Goal: Task Accomplishment & Management: Complete application form

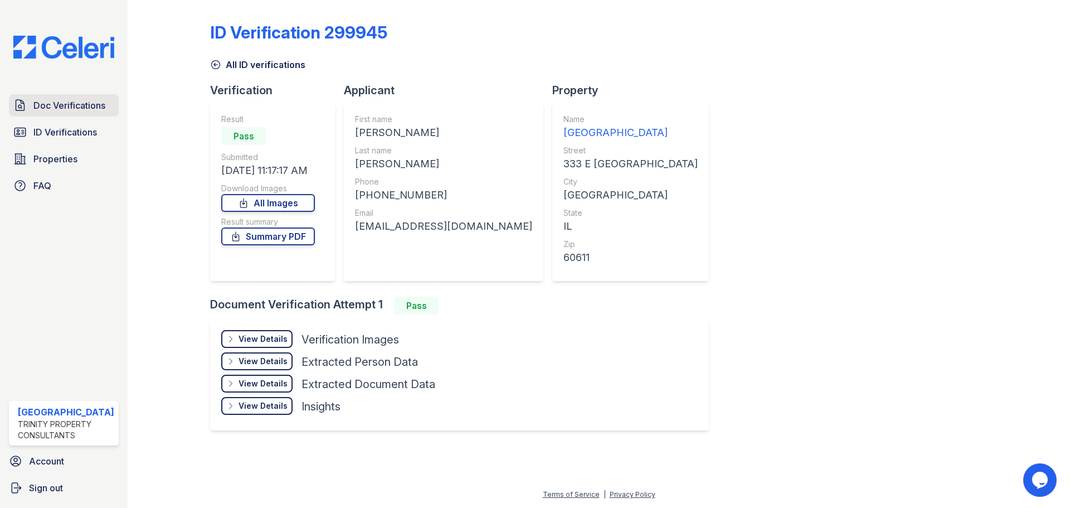
click at [49, 108] on span "Doc Verifications" at bounding box center [69, 105] width 72 height 13
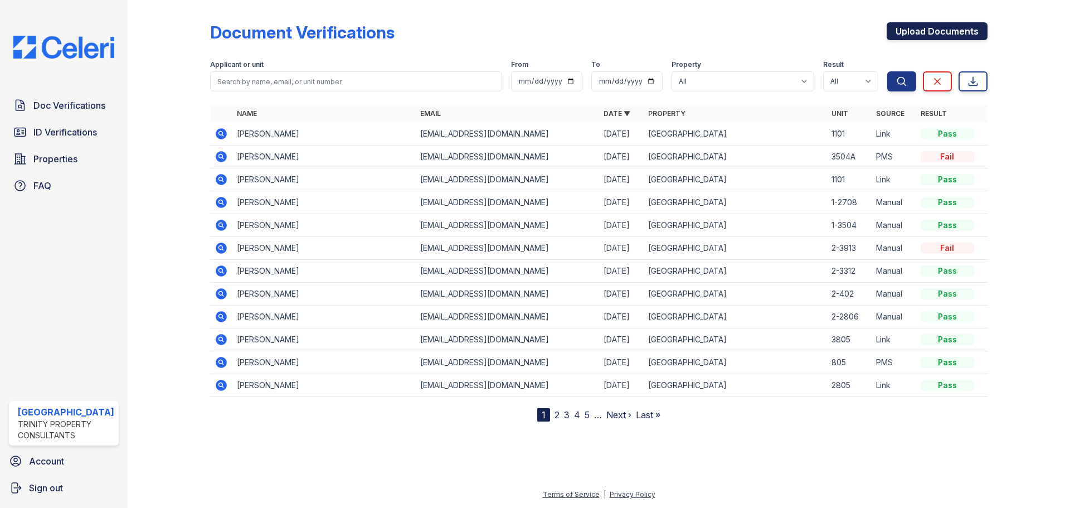
click at [912, 32] on link "Upload Documents" at bounding box center [937, 31] width 101 height 18
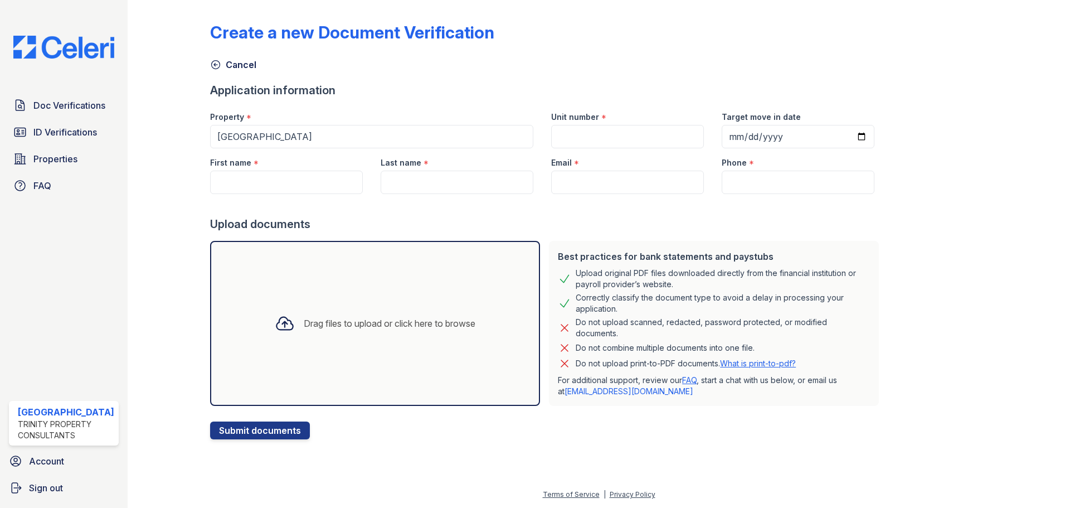
click at [274, 335] on div at bounding box center [284, 323] width 29 height 29
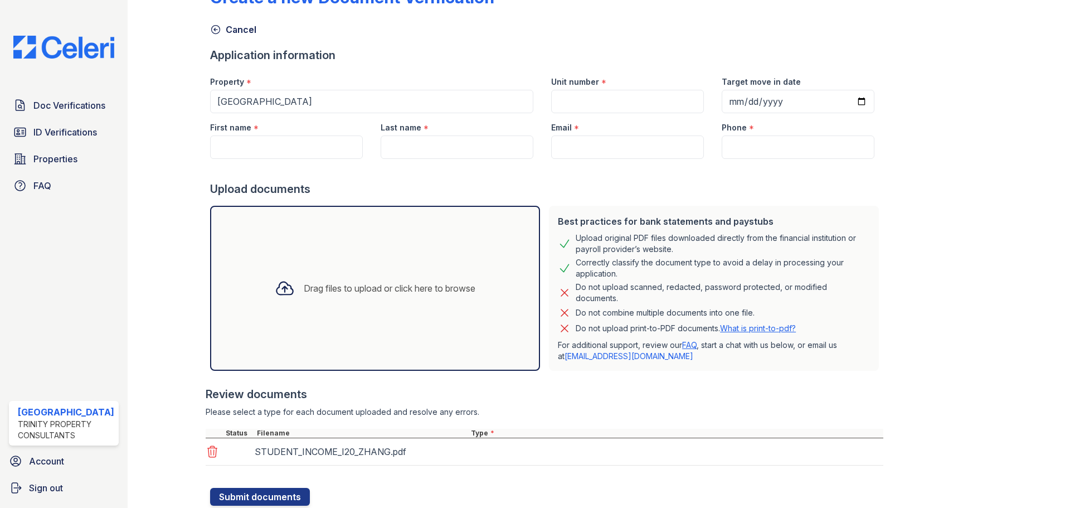
scroll to position [71, 0]
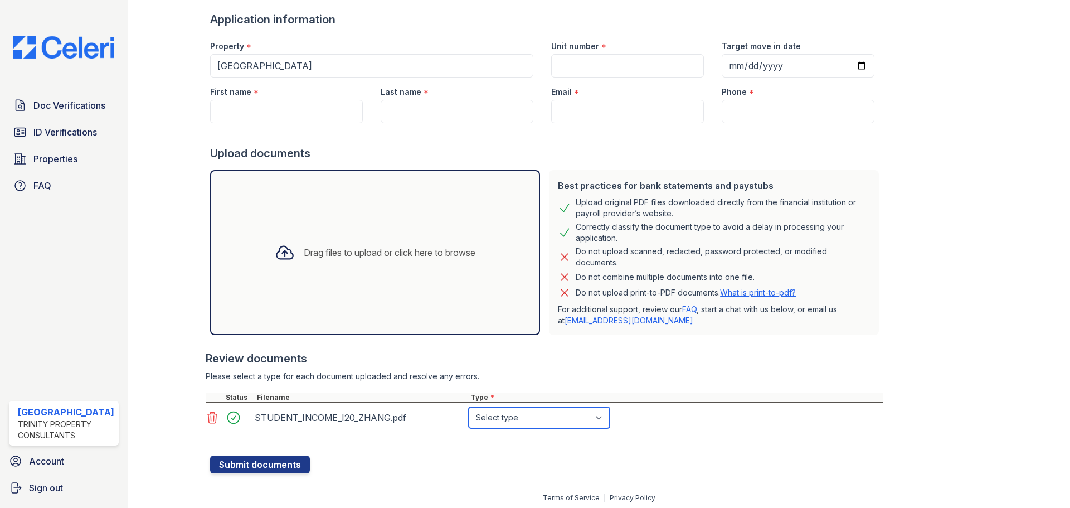
click at [505, 422] on select "Select type Paystub Bank Statement Offer Letter Tax Documents Benefit Award Let…" at bounding box center [539, 417] width 141 height 21
select select "benefit_award_letter"
click at [469, 407] on select "Select type Paystub Bank Statement Offer Letter Tax Documents Benefit Award Let…" at bounding box center [539, 417] width 141 height 21
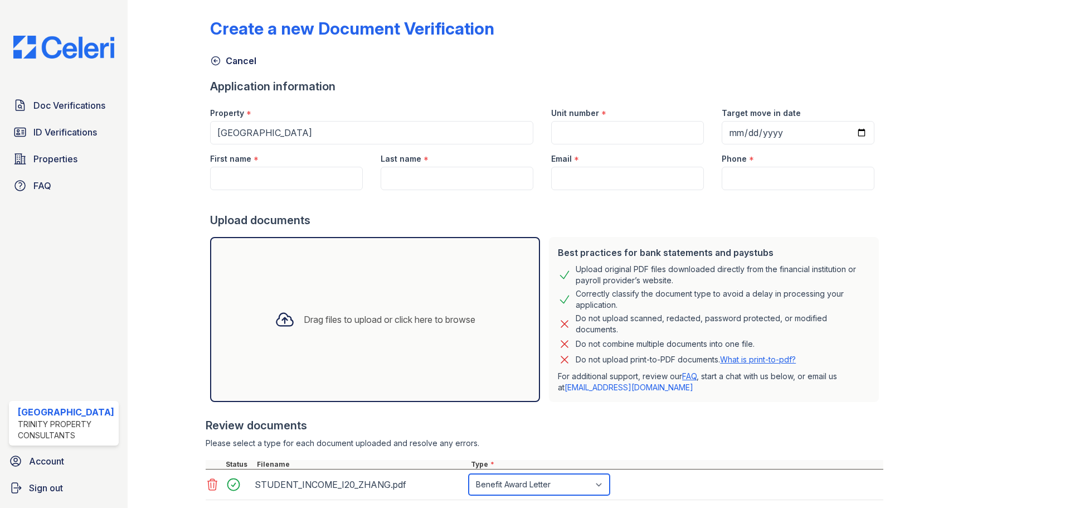
scroll to position [0, 0]
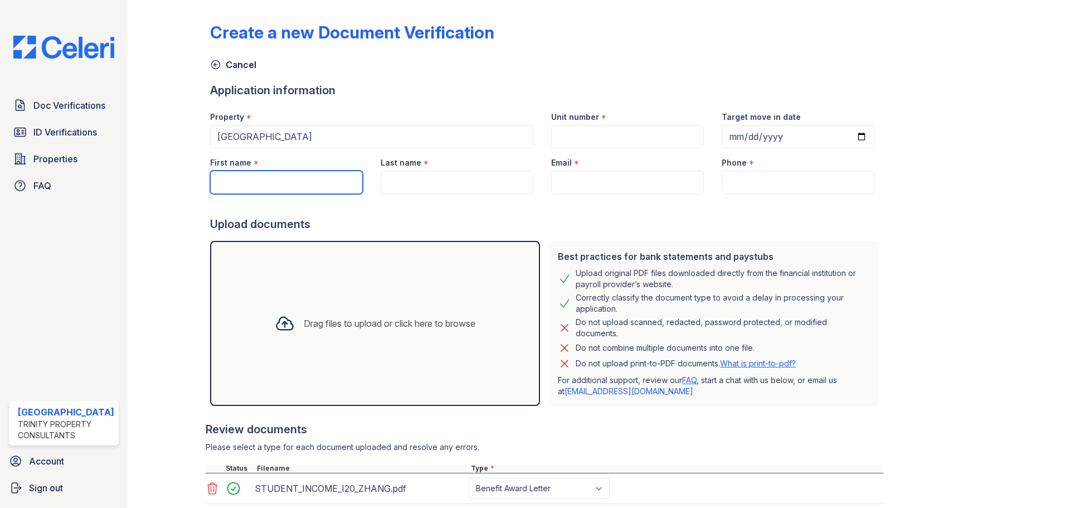
click at [242, 183] on input "First name" at bounding box center [286, 182] width 153 height 23
type input "r"
type input "Ruidi"
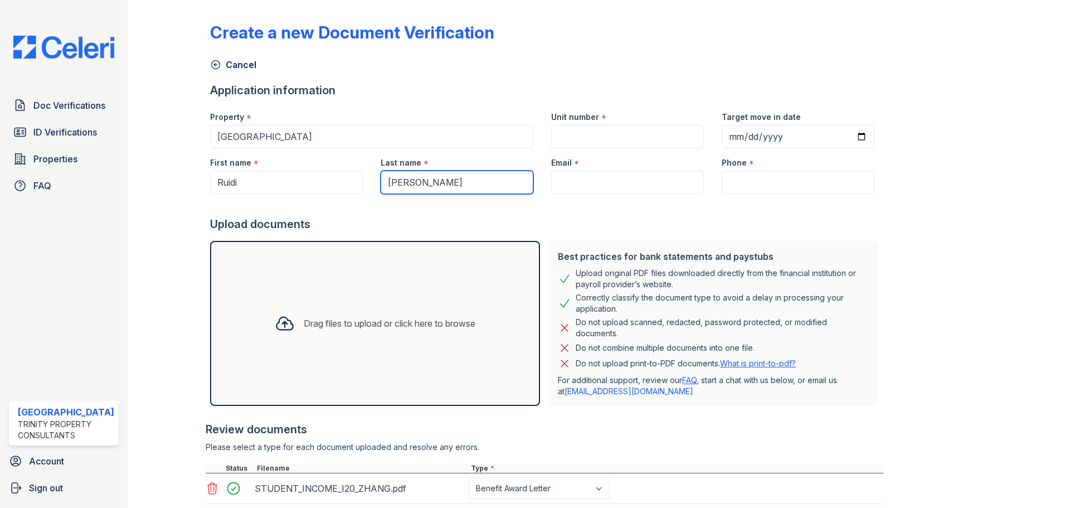
type input "[PERSON_NAME]"
click at [556, 182] on input "Email" at bounding box center [627, 182] width 153 height 23
paste input "[EMAIL_ADDRESS][DOMAIN_NAME]"
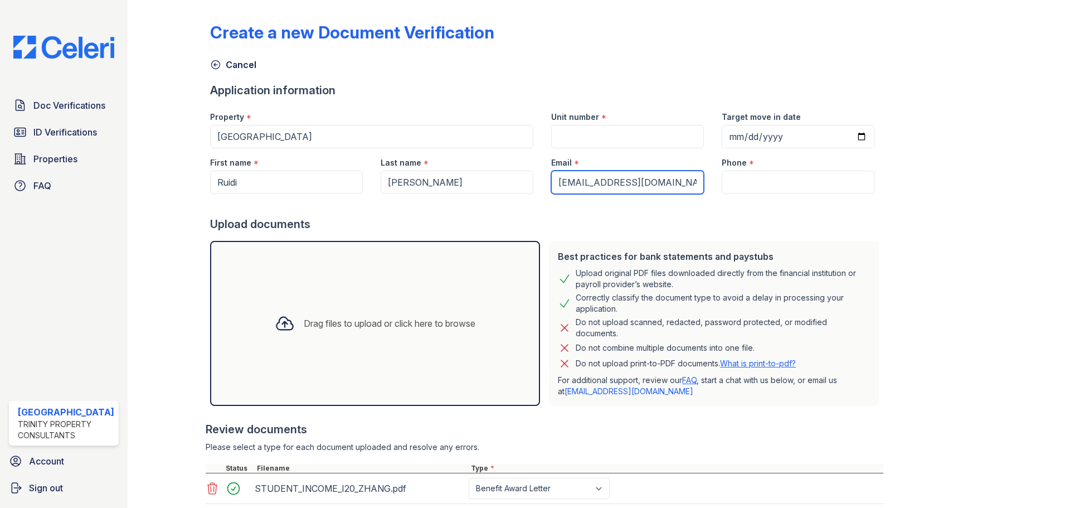
type input "[EMAIL_ADDRESS][DOMAIN_NAME]"
click at [605, 133] on input "Unit number" at bounding box center [627, 136] width 153 height 23
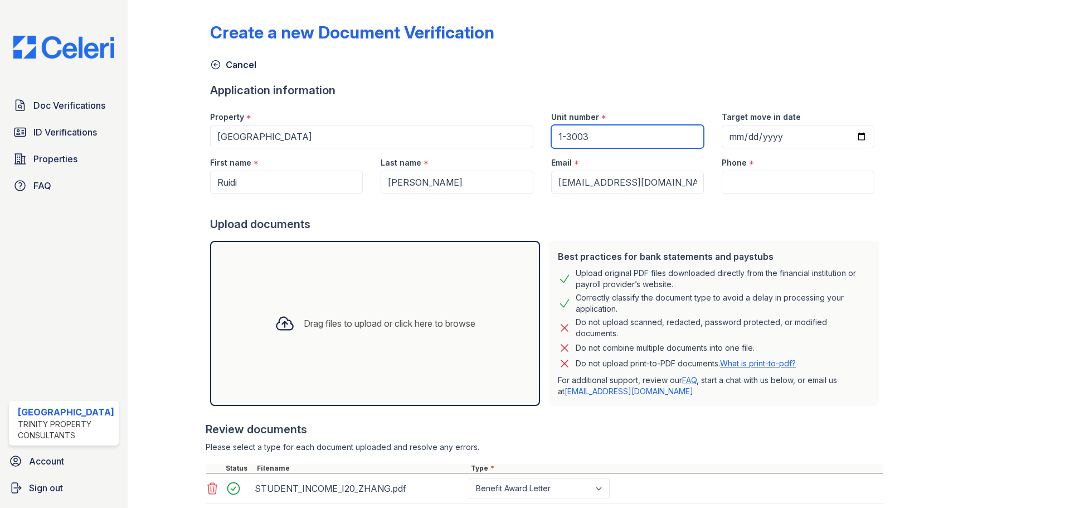
type input "1-3003"
click at [728, 136] on input "Target move in date" at bounding box center [798, 136] width 153 height 23
click at [722, 136] on input "Target move in date" at bounding box center [798, 136] width 153 height 23
type input "2025-08-11"
click at [754, 180] on input "Phone" at bounding box center [798, 182] width 153 height 23
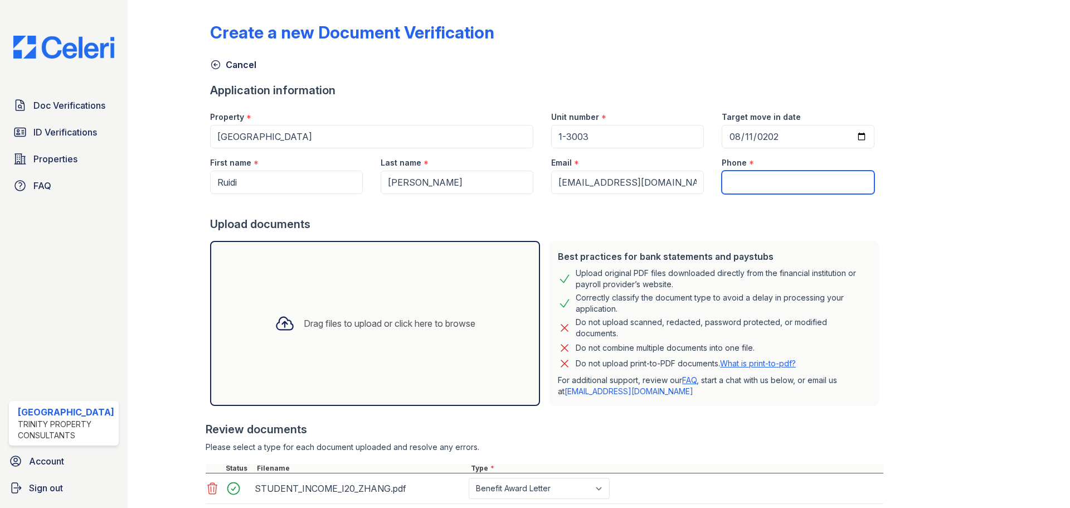
click at [725, 186] on input "Phone" at bounding box center [798, 182] width 153 height 23
paste input "405-568-6967"
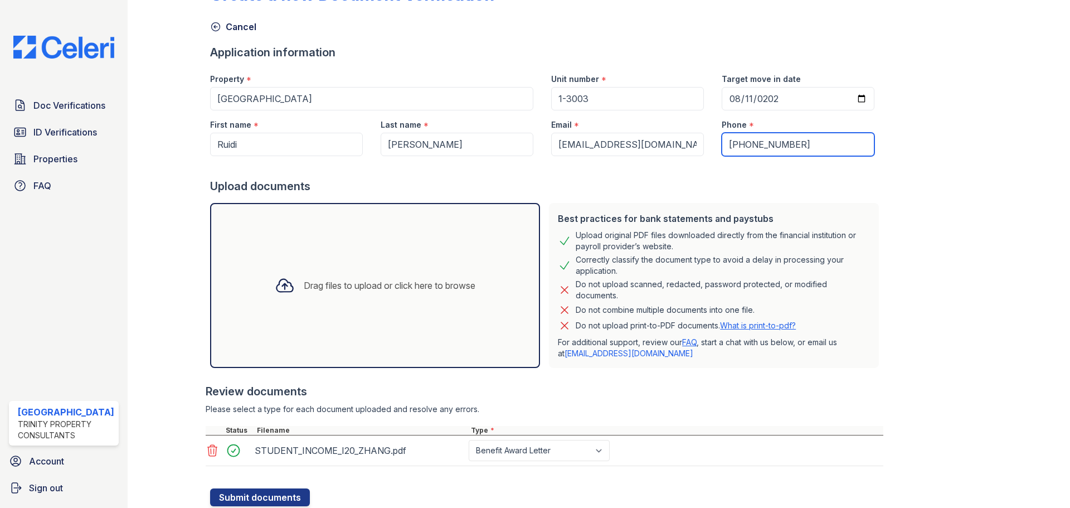
scroll to position [74, 0]
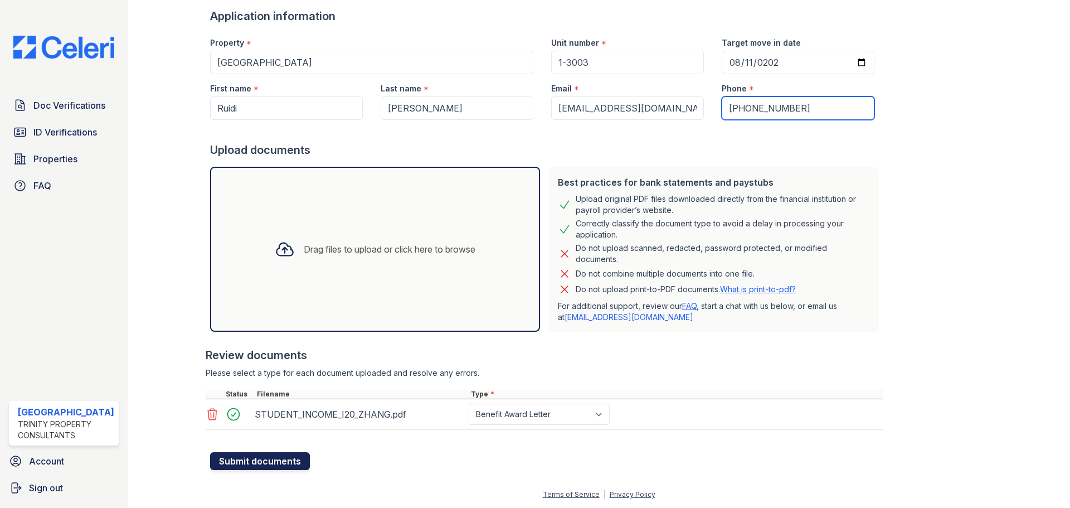
type input "405-568-6967"
click at [258, 465] on button "Submit documents" at bounding box center [260, 461] width 100 height 18
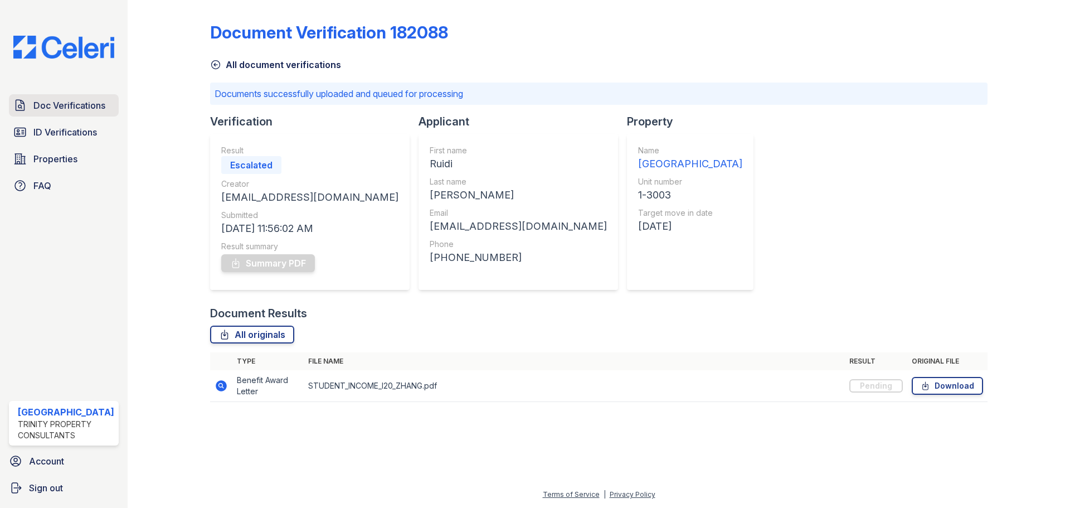
click at [47, 112] on link "Doc Verifications" at bounding box center [64, 105] width 110 height 22
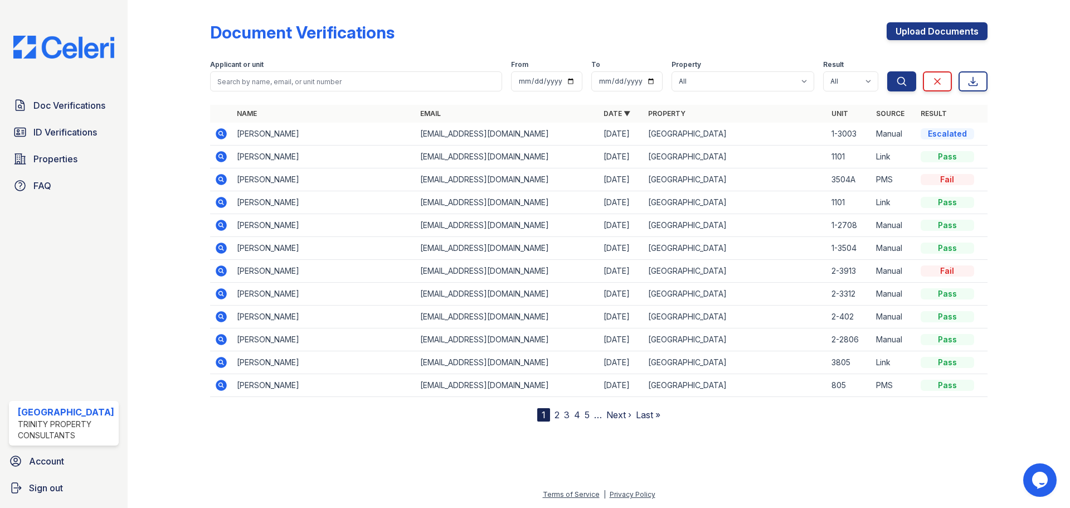
click at [222, 134] on icon at bounding box center [221, 133] width 11 height 11
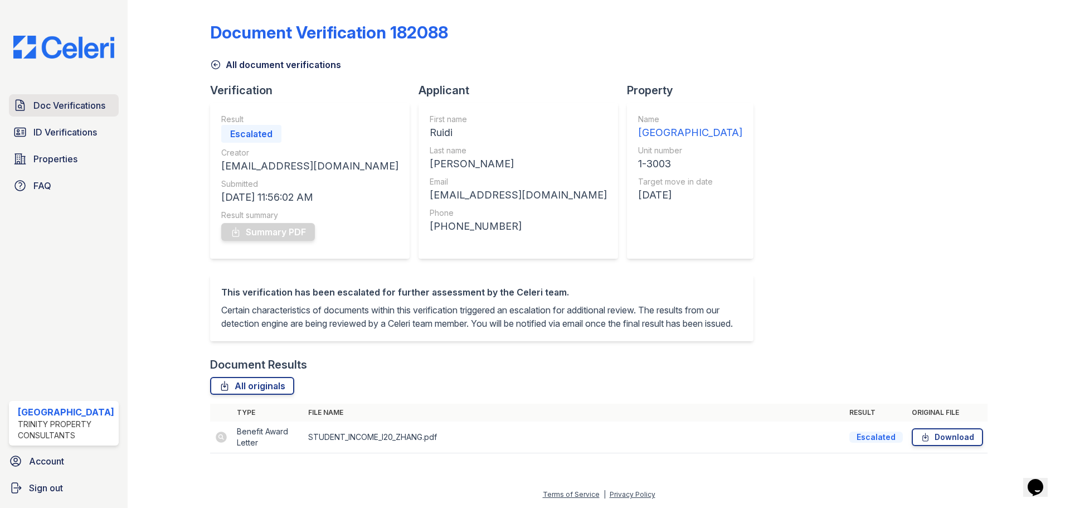
click at [27, 109] on link "Doc Verifications" at bounding box center [64, 105] width 110 height 22
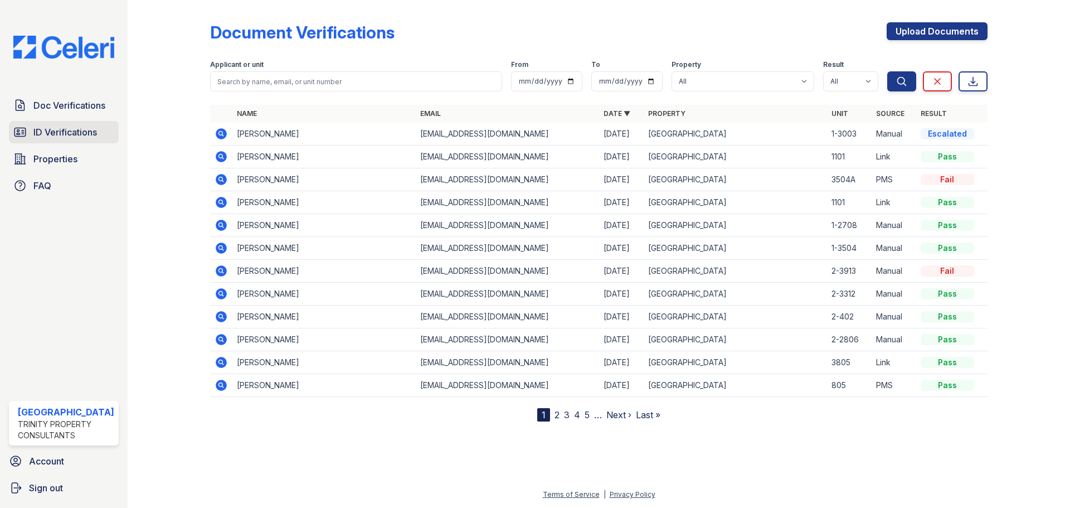
click at [43, 131] on span "ID Verifications" at bounding box center [65, 131] width 64 height 13
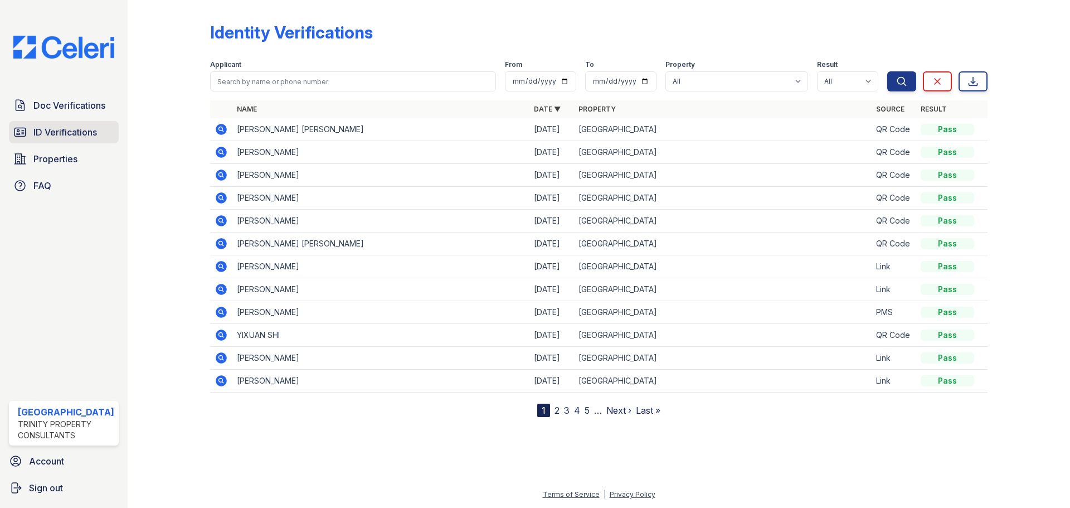
click at [60, 129] on span "ID Verifications" at bounding box center [65, 131] width 64 height 13
click at [64, 133] on span "ID Verifications" at bounding box center [65, 131] width 64 height 13
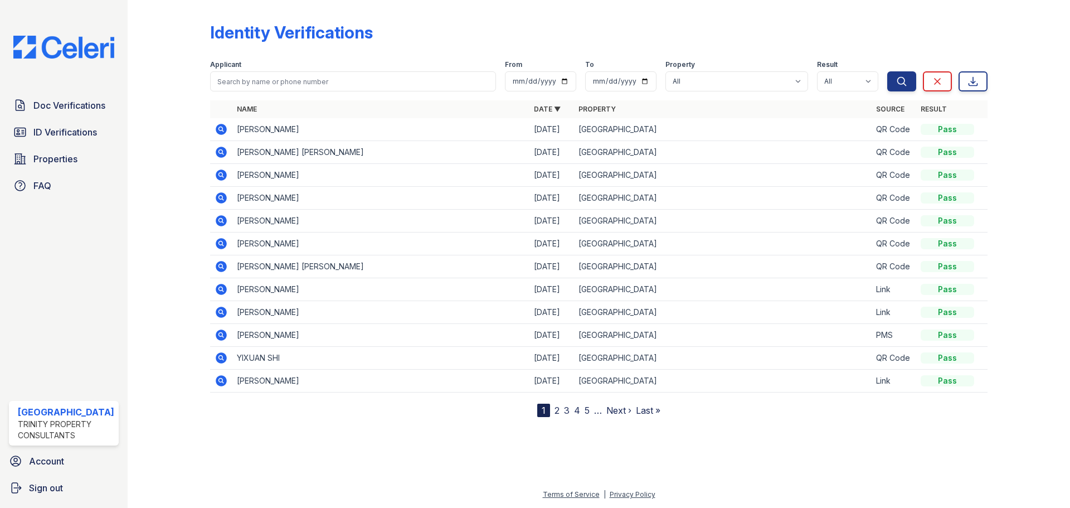
click at [220, 126] on icon at bounding box center [221, 129] width 11 height 11
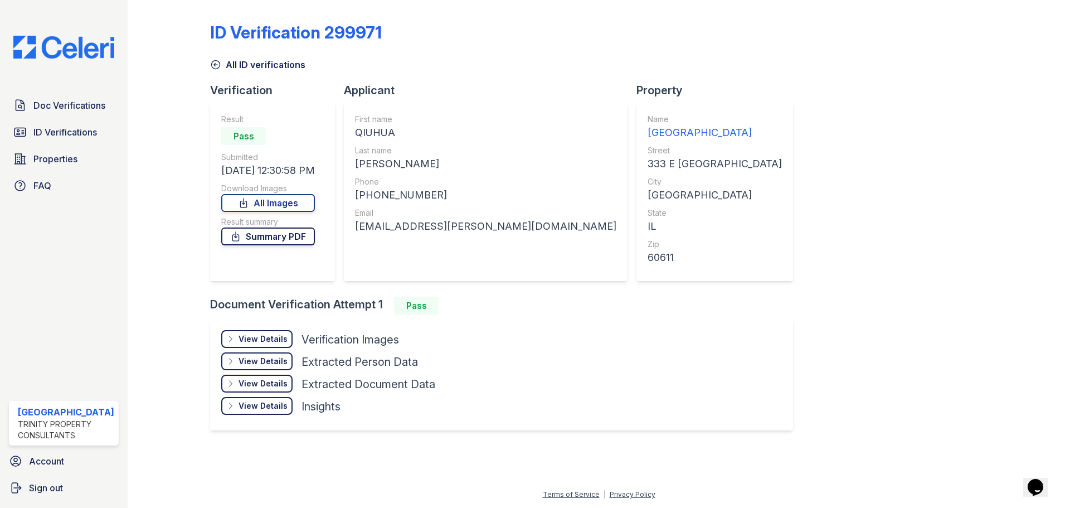
click at [259, 244] on link "Summary PDF" at bounding box center [268, 236] width 94 height 18
click at [280, 197] on link "All Images" at bounding box center [268, 203] width 94 height 18
click at [57, 105] on span "Doc Verifications" at bounding box center [69, 105] width 72 height 13
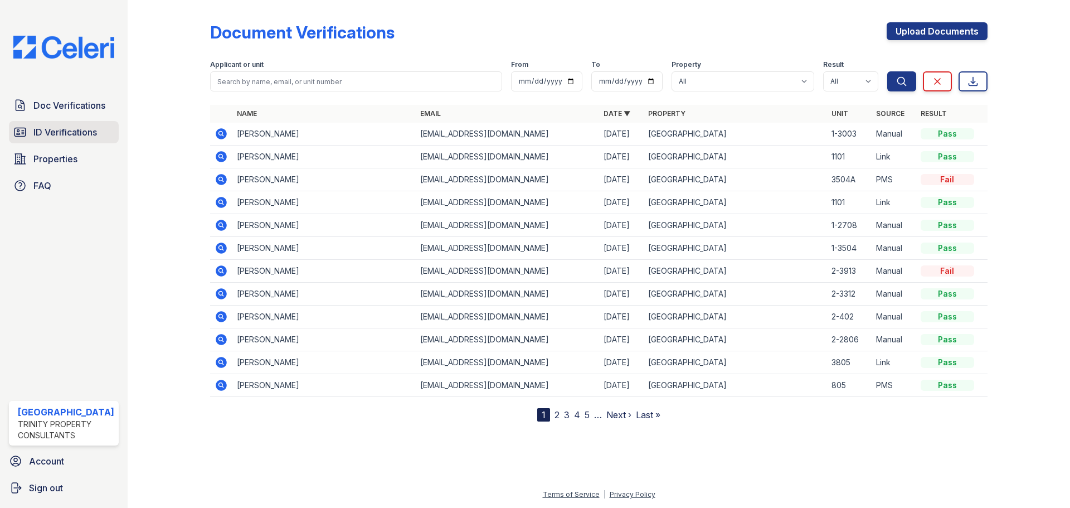
click at [59, 130] on span "ID Verifications" at bounding box center [65, 131] width 64 height 13
click at [46, 125] on span "ID Verifications" at bounding box center [65, 131] width 64 height 13
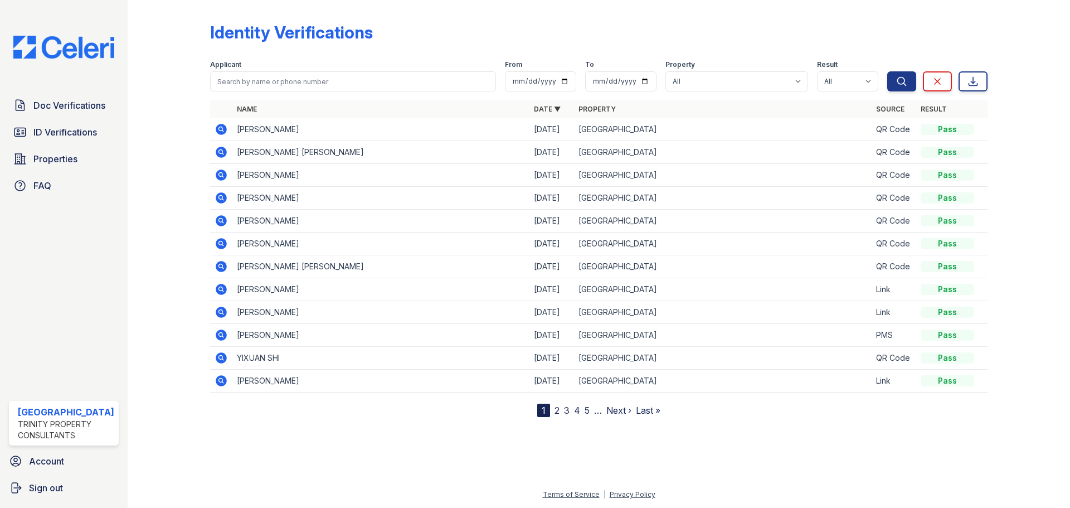
click at [222, 379] on icon at bounding box center [221, 380] width 13 height 13
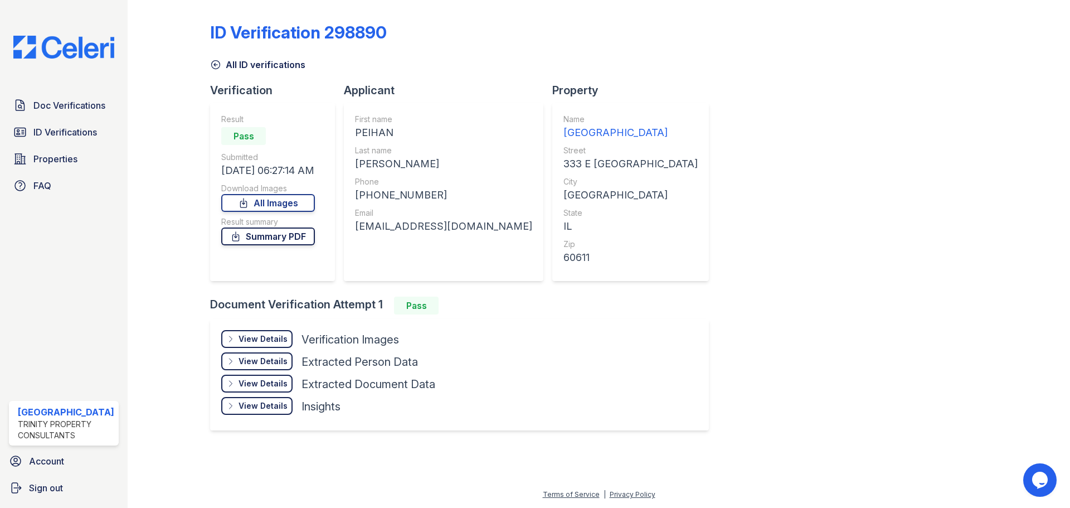
click at [276, 234] on link "Summary PDF" at bounding box center [268, 236] width 94 height 18
click at [64, 137] on span "ID Verifications" at bounding box center [65, 131] width 64 height 13
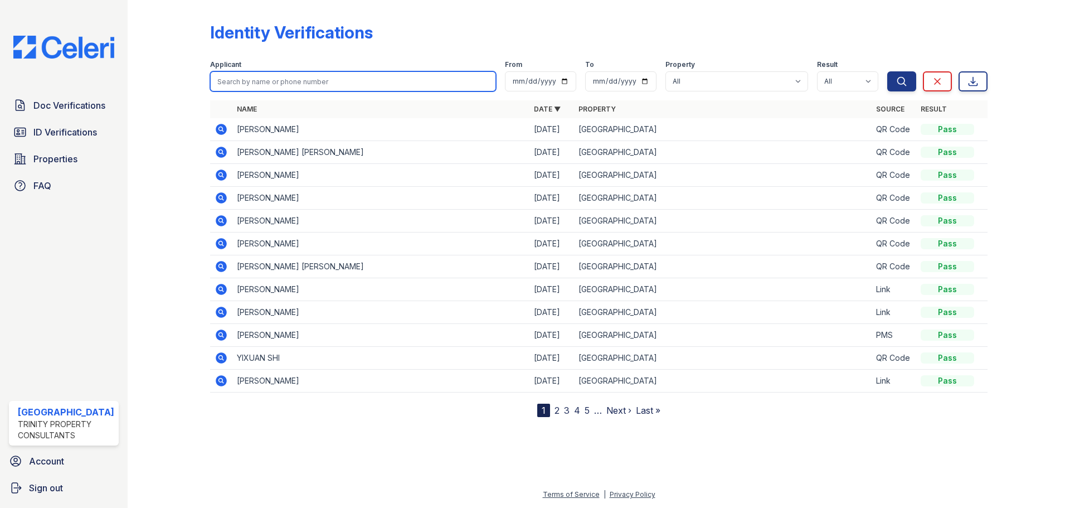
click at [256, 78] on input "search" at bounding box center [353, 81] width 286 height 20
type input "charles crowley"
click at [887, 71] on button "Search" at bounding box center [901, 81] width 29 height 20
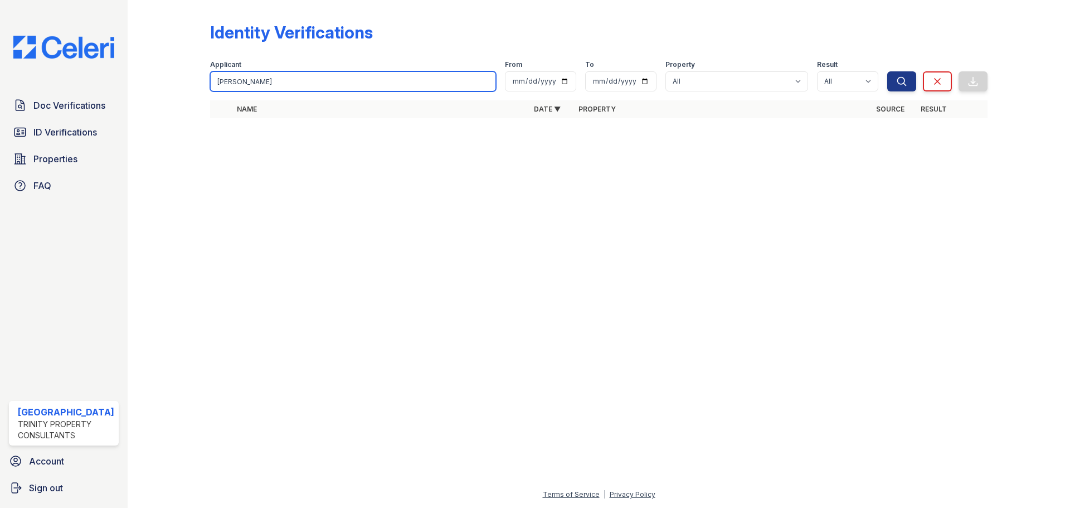
drag, startPoint x: 269, startPoint y: 81, endPoint x: 207, endPoint y: 82, distance: 61.3
click at [207, 83] on div "Identity Verifications Filter Applicant charles crowley From To Property All Ar…" at bounding box center [598, 73] width 907 height 147
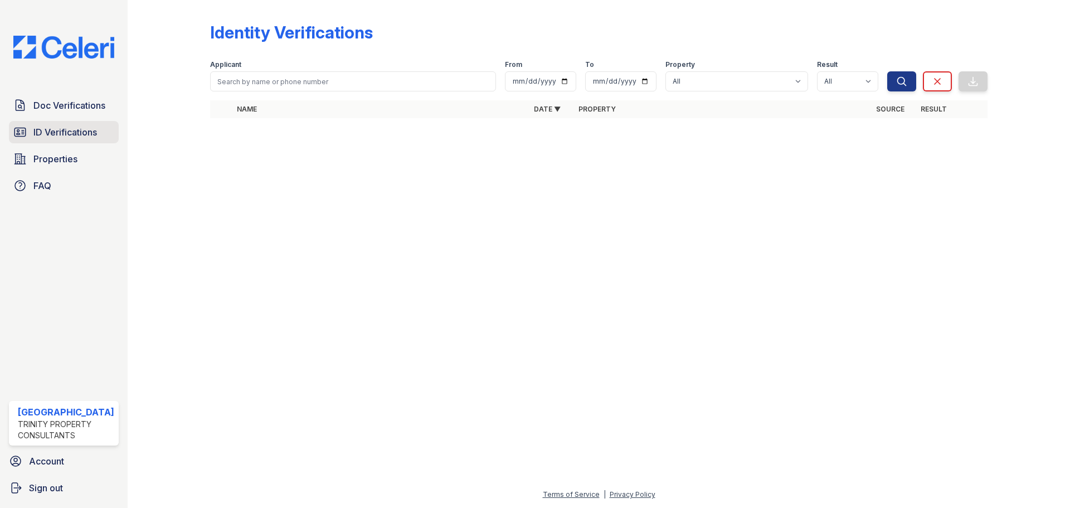
click at [50, 124] on link "ID Verifications" at bounding box center [64, 132] width 110 height 22
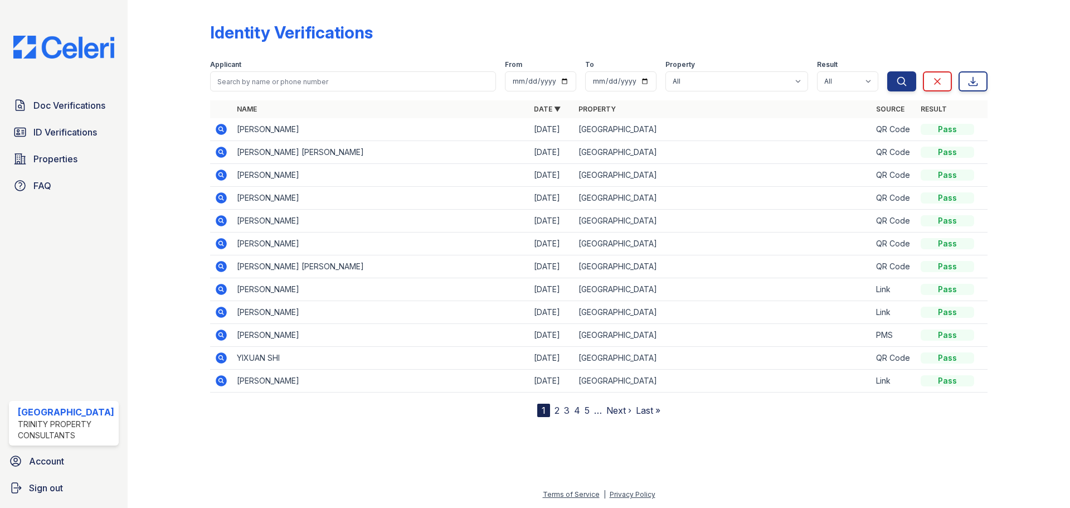
click at [223, 334] on icon at bounding box center [221, 334] width 11 height 11
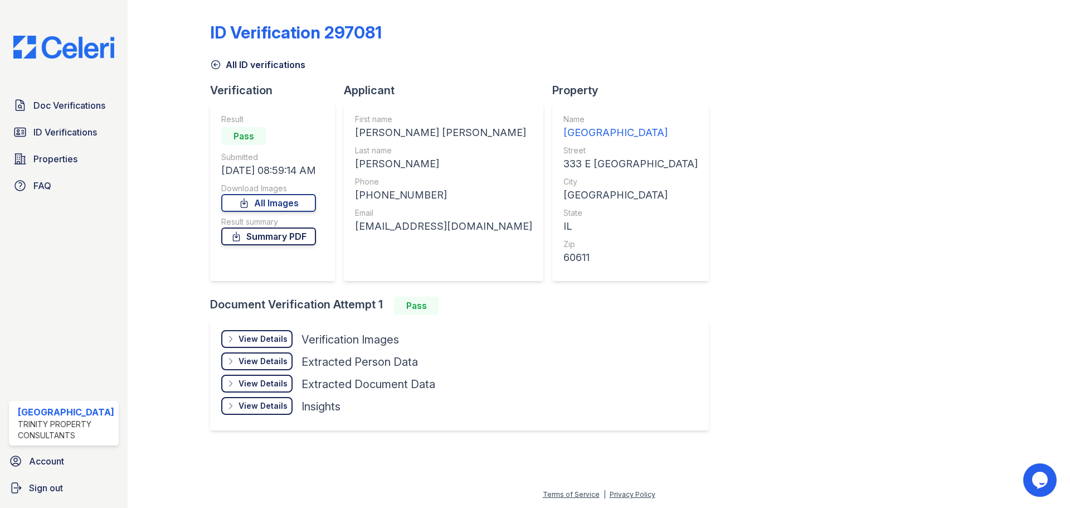
click at [259, 236] on link "Summary PDF" at bounding box center [268, 236] width 95 height 18
click at [60, 137] on span "ID Verifications" at bounding box center [65, 131] width 64 height 13
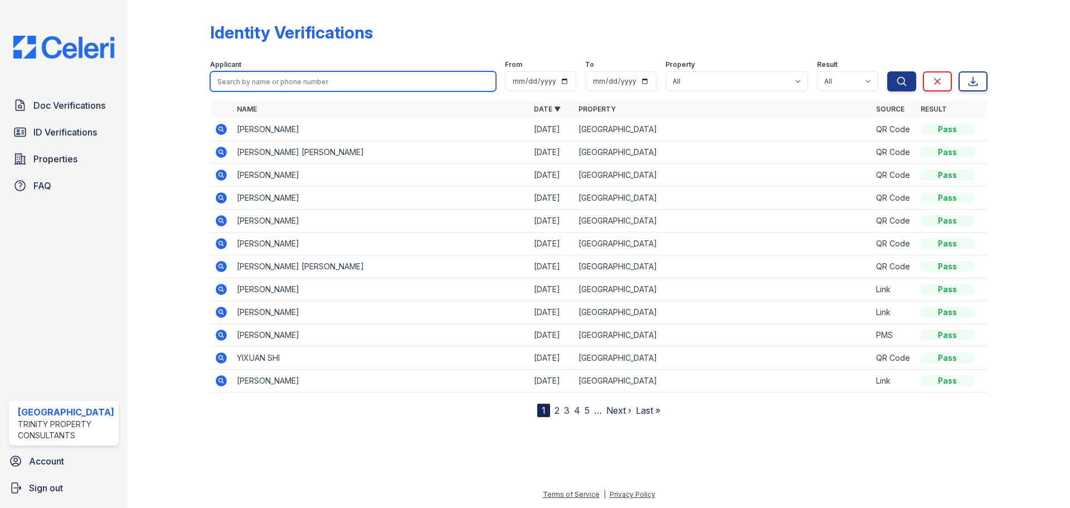
click at [254, 85] on input "search" at bounding box center [353, 81] width 286 height 20
type input "zac"
click at [887, 71] on button "Search" at bounding box center [901, 81] width 29 height 20
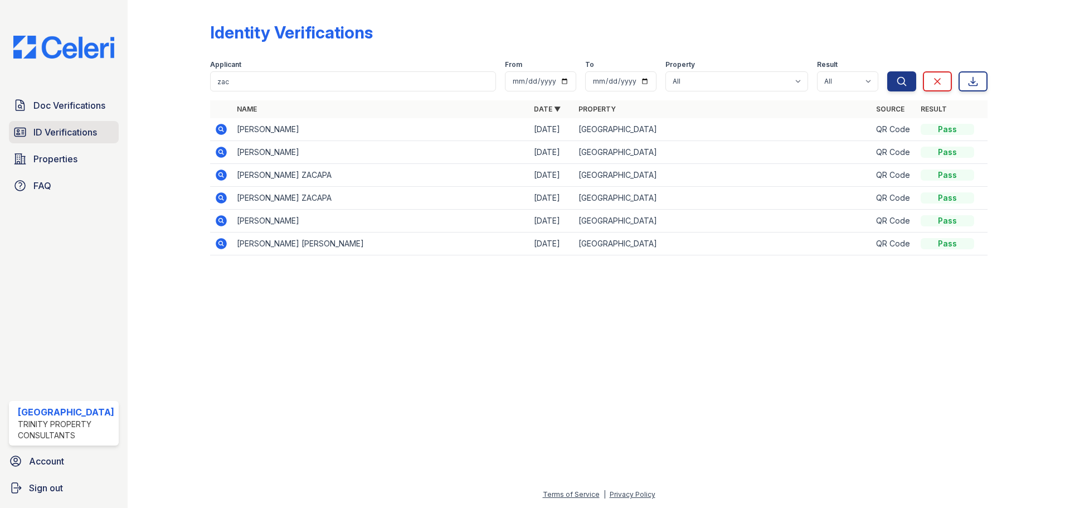
click at [51, 128] on span "ID Verifications" at bounding box center [65, 131] width 64 height 13
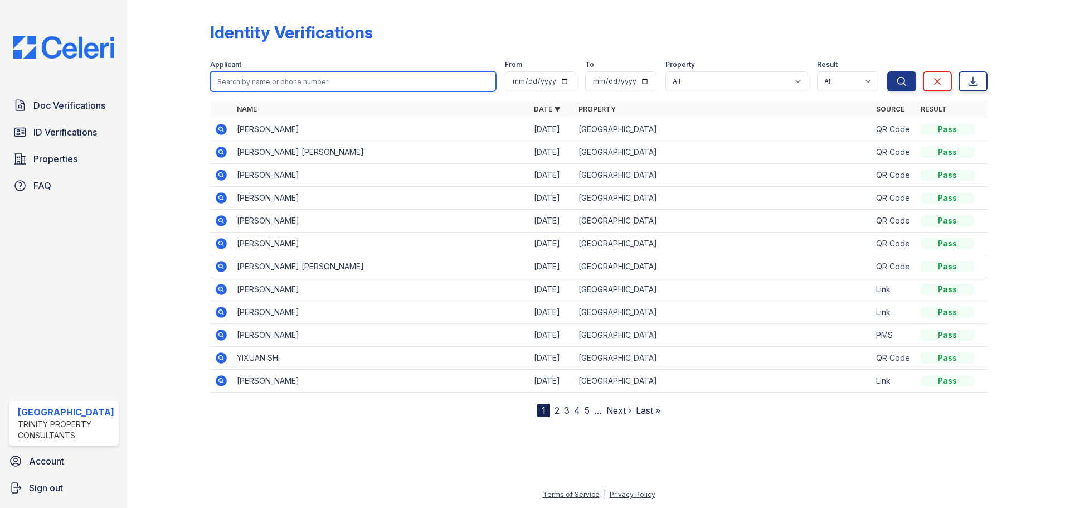
click at [251, 80] on input "search" at bounding box center [353, 81] width 286 height 20
type input "joy raman"
click at [887, 71] on button "Search" at bounding box center [901, 81] width 29 height 20
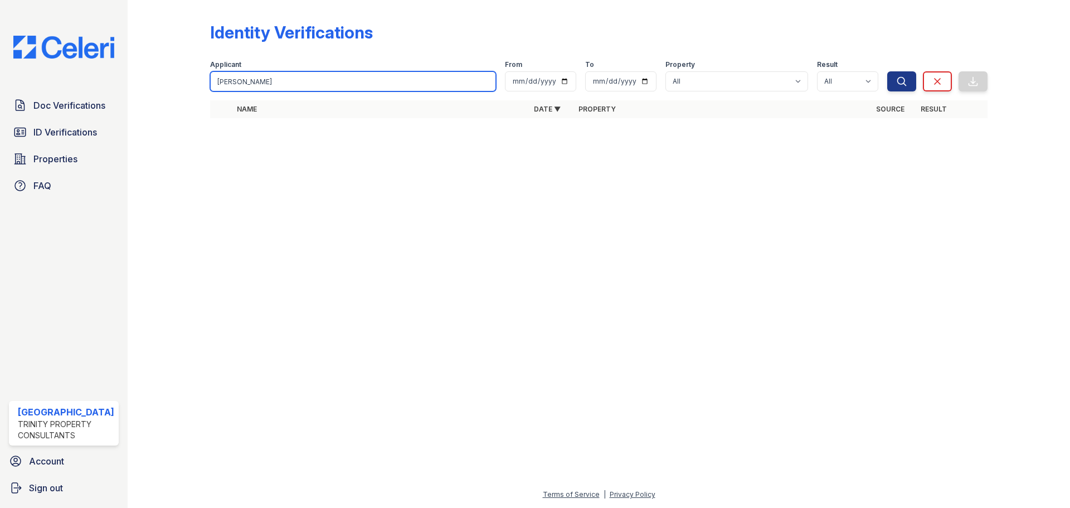
drag, startPoint x: 250, startPoint y: 82, endPoint x: 202, endPoint y: 71, distance: 49.2
click at [202, 71] on div "Identity Verifications Filter Applicant joy raman From To Property All Arrive S…" at bounding box center [598, 73] width 907 height 147
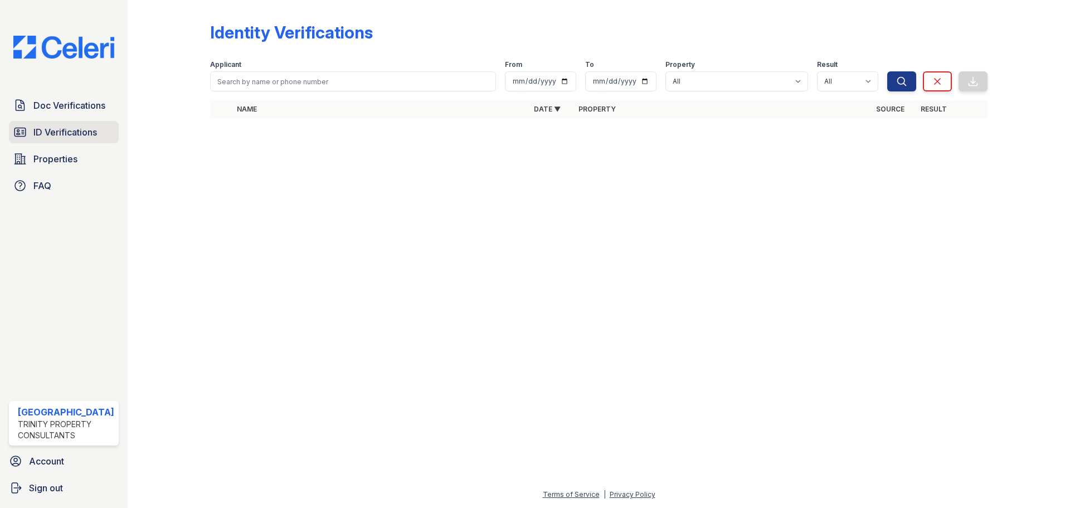
click at [42, 128] on span "ID Verifications" at bounding box center [65, 131] width 64 height 13
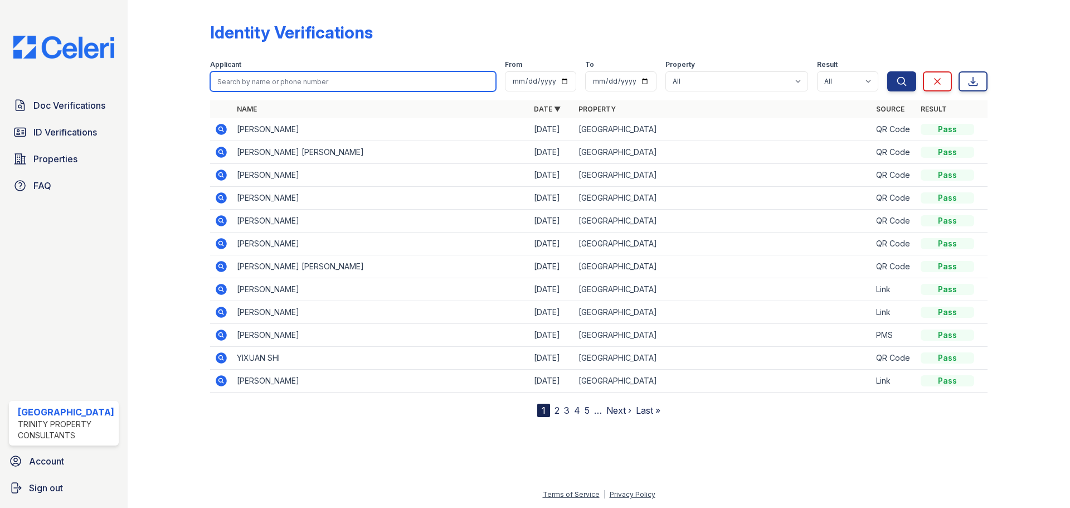
click at [255, 76] on input "search" at bounding box center [353, 81] width 286 height 20
type input "joy"
click at [887, 71] on button "Search" at bounding box center [901, 81] width 29 height 20
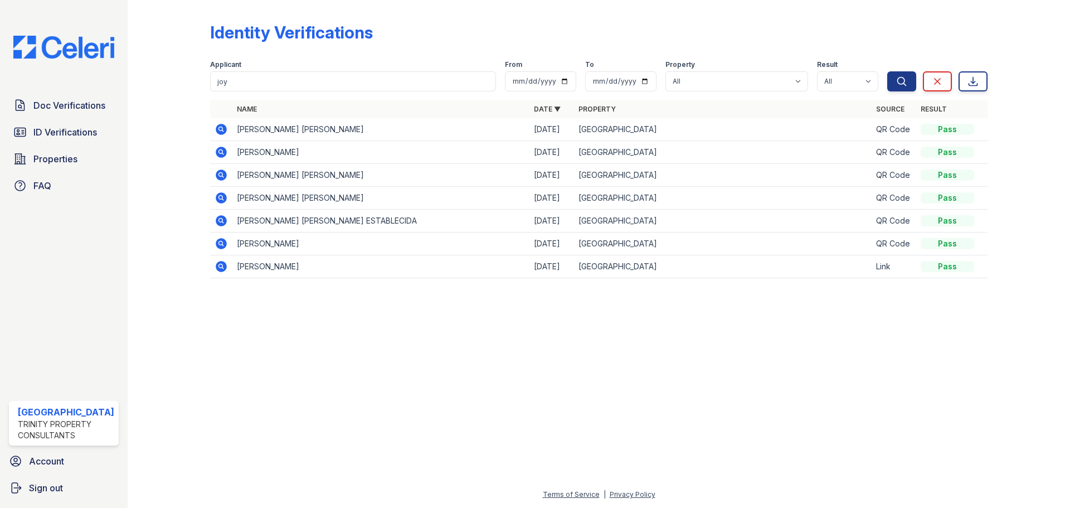
click at [218, 242] on icon at bounding box center [221, 243] width 11 height 11
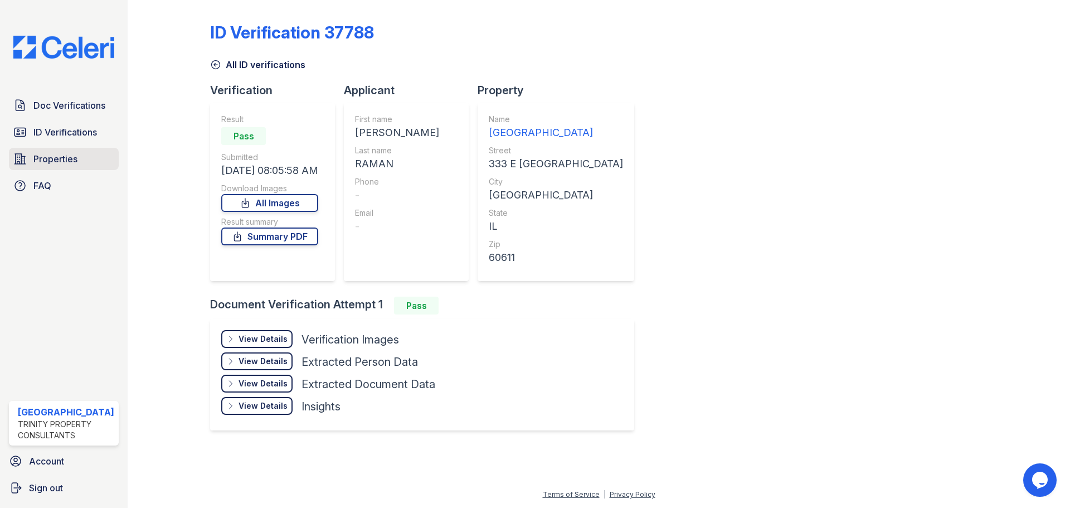
click at [56, 155] on span "Properties" at bounding box center [55, 158] width 44 height 13
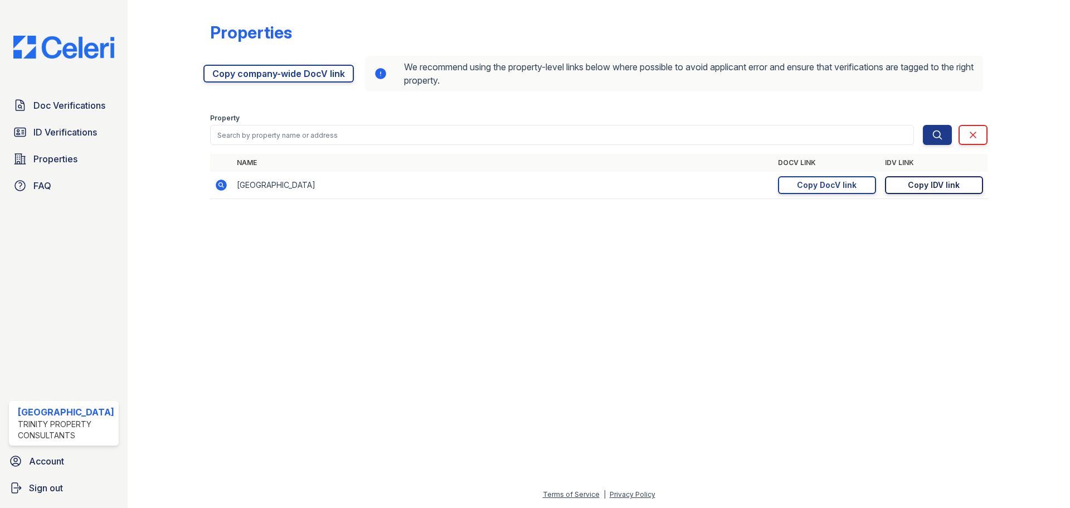
click at [919, 188] on div "Copy IDV link" at bounding box center [934, 184] width 52 height 11
click at [72, 129] on span "ID Verifications" at bounding box center [65, 131] width 64 height 13
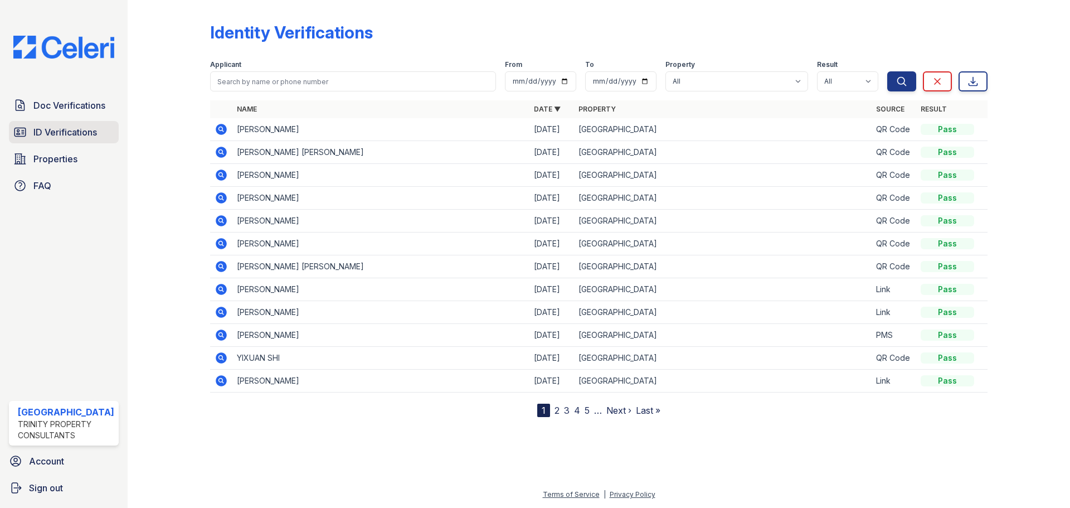
click at [66, 128] on span "ID Verifications" at bounding box center [65, 131] width 64 height 13
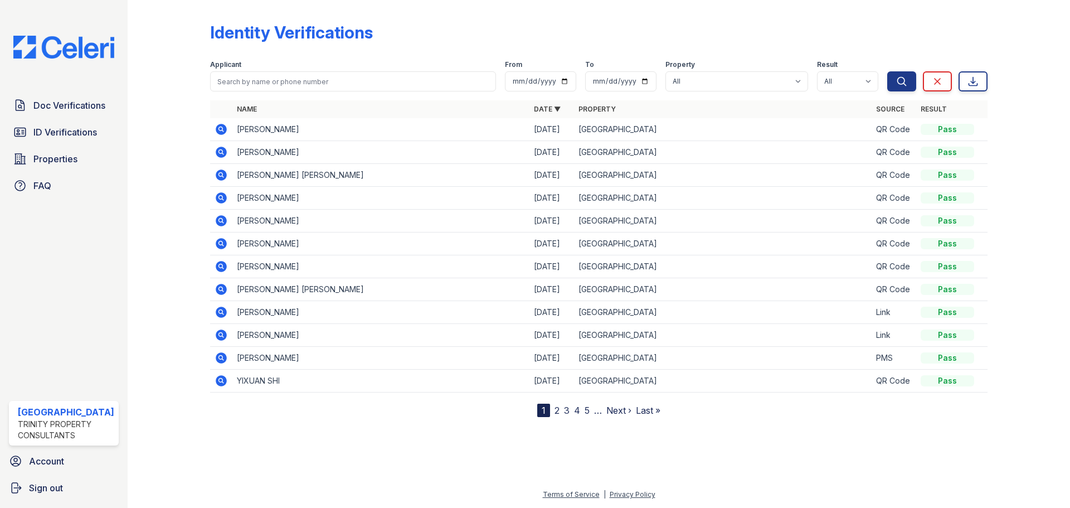
click at [217, 128] on icon at bounding box center [221, 129] width 11 height 11
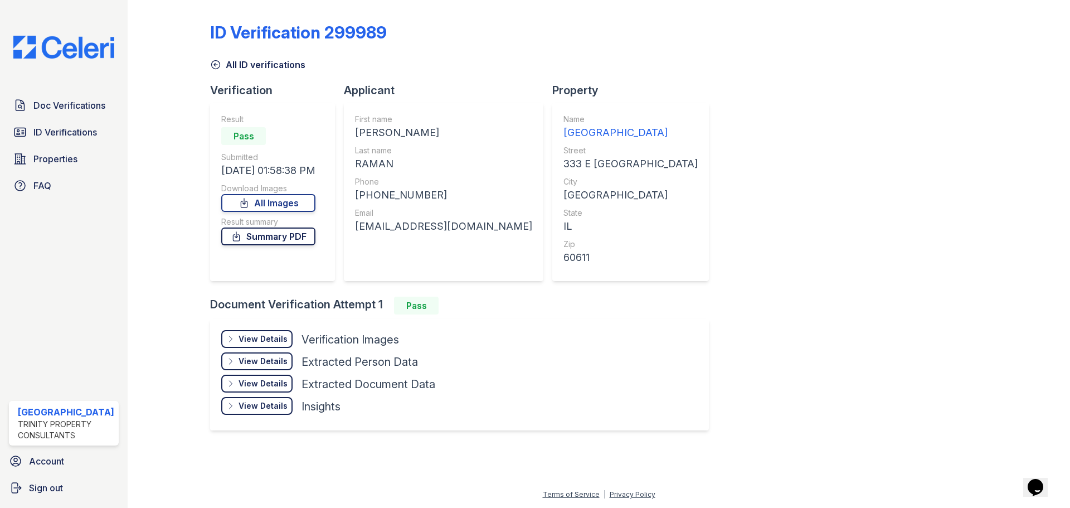
click at [281, 236] on link "Summary PDF" at bounding box center [268, 236] width 94 height 18
click at [282, 197] on link "All Images" at bounding box center [268, 203] width 94 height 18
click at [47, 137] on span "ID Verifications" at bounding box center [65, 131] width 64 height 13
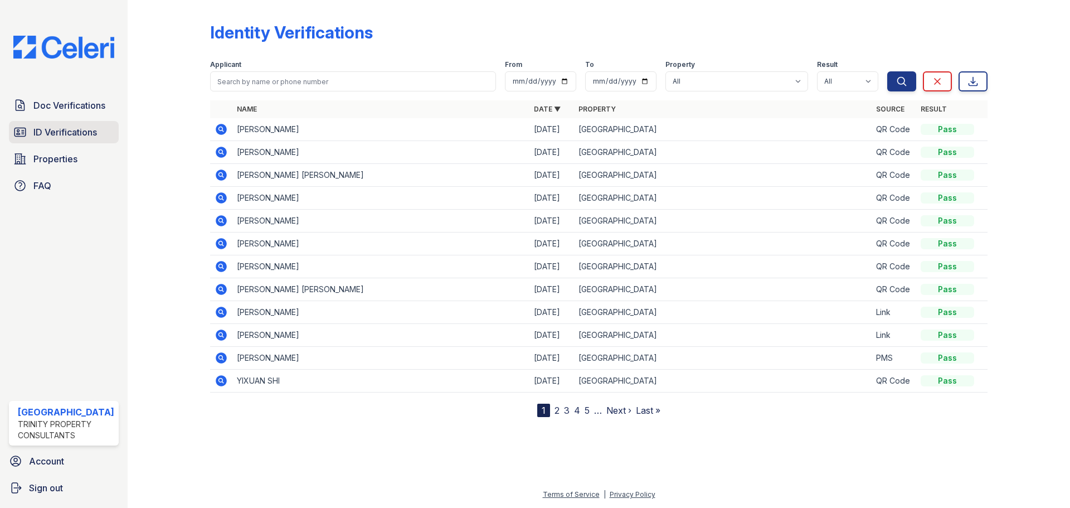
click at [56, 130] on span "ID Verifications" at bounding box center [65, 131] width 64 height 13
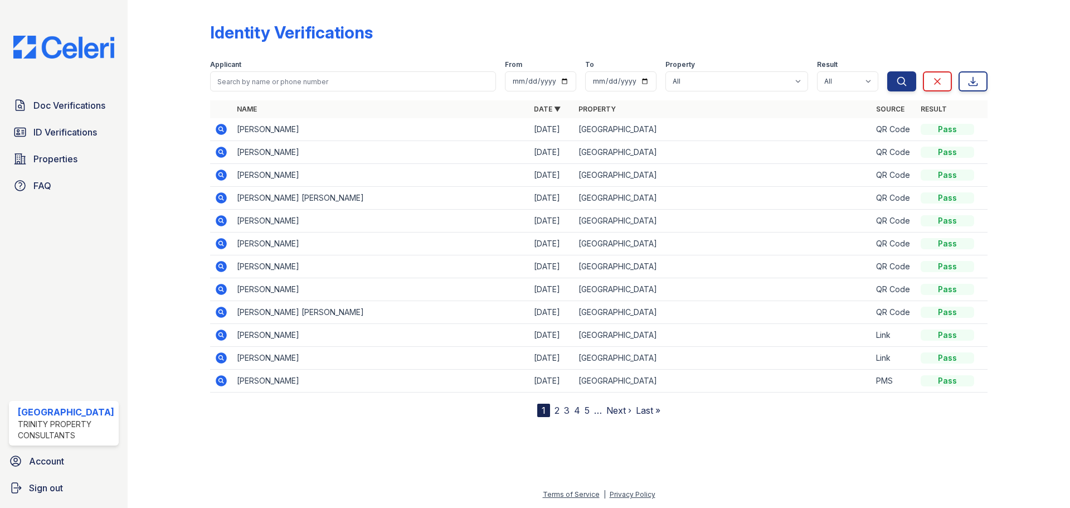
click at [220, 131] on icon at bounding box center [221, 129] width 11 height 11
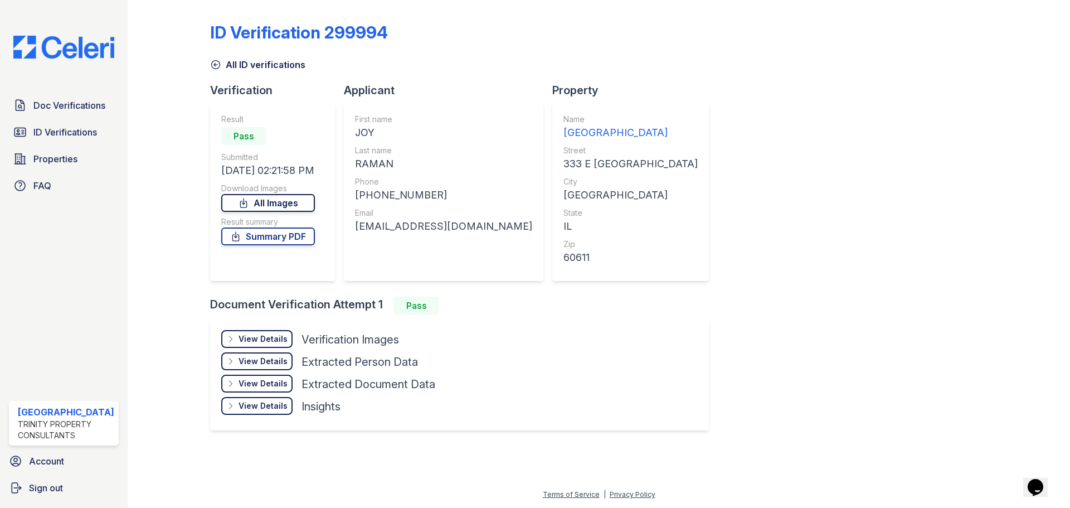
click at [266, 203] on link "All Images" at bounding box center [268, 203] width 94 height 18
